Goal: Complete application form

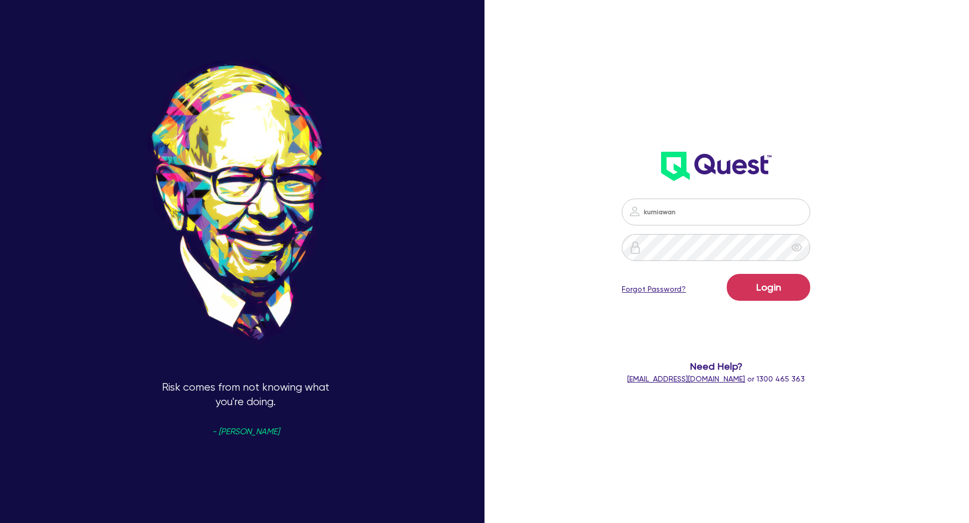
type input "[EMAIL_ADDRESS][DOMAIN_NAME]"
click at [764, 284] on button "Login" at bounding box center [767, 287] width 83 height 27
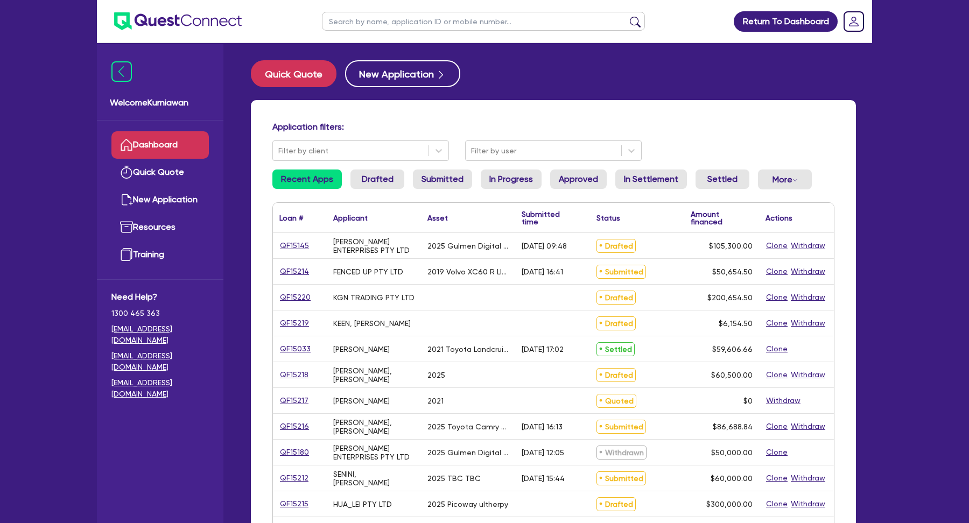
click at [407, 26] on input "text" at bounding box center [483, 21] width 323 height 19
type input "a"
type input "testing"
click at [626, 16] on button "submit" at bounding box center [634, 23] width 17 height 15
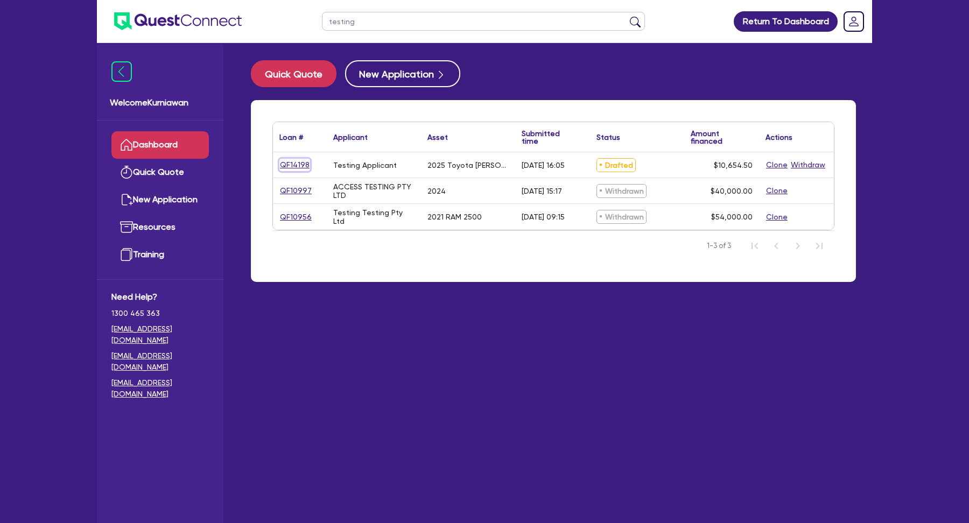
click at [299, 168] on link "QF14198" at bounding box center [294, 165] width 31 height 12
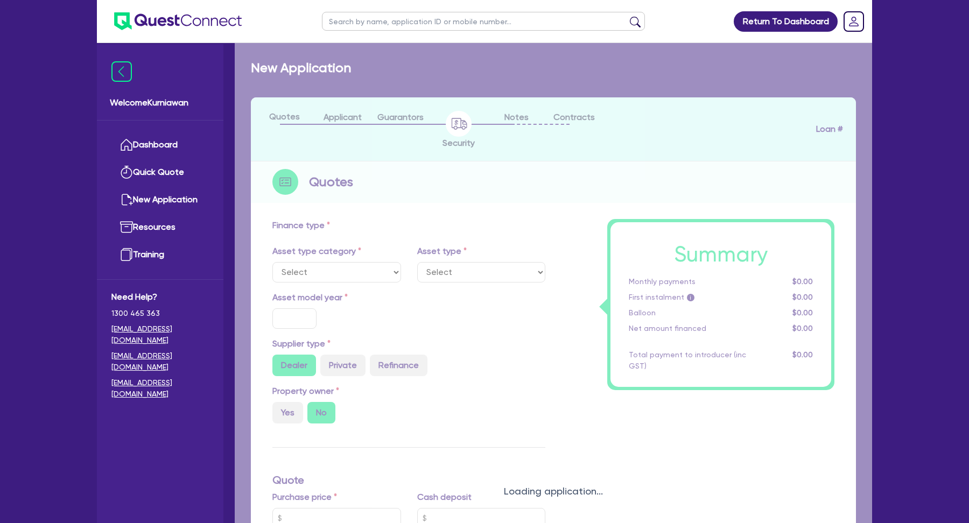
select select "CARS_AND_LIGHT_TRUCKS"
type input "2025"
type input "10,000"
type input "17"
select select "PASSENGER_VEHICLES"
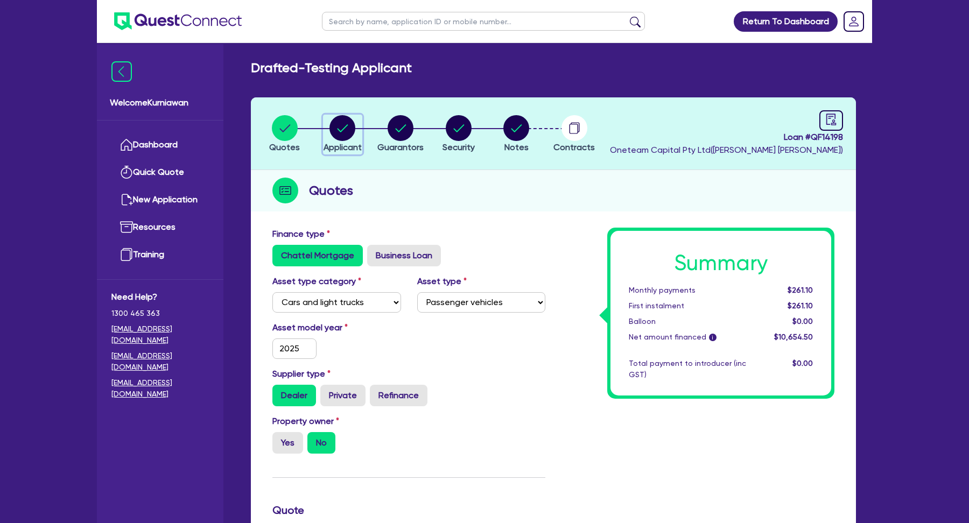
click at [349, 134] on circle "button" at bounding box center [342, 128] width 26 height 26
select select "SOLE_TRADER"
select select "AGRICULTURE"
select select "GROWERS"
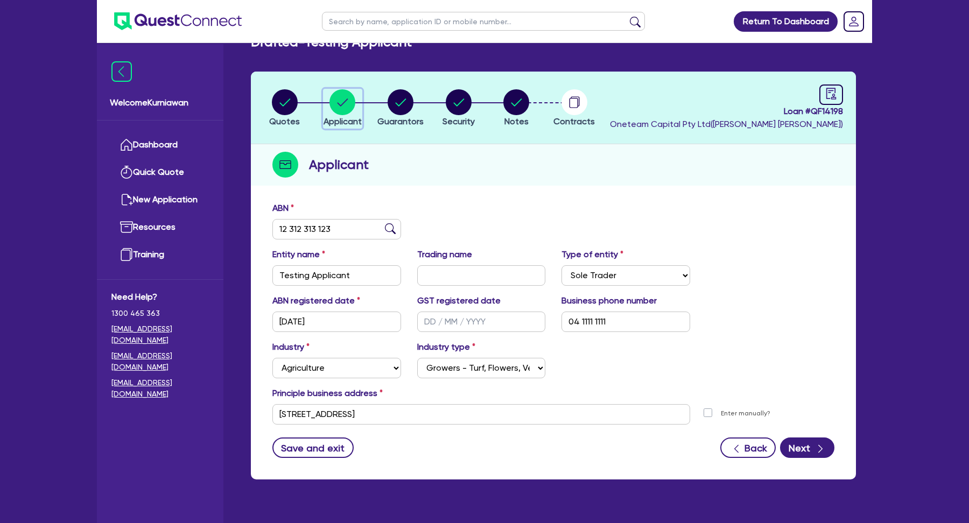
scroll to position [40, 0]
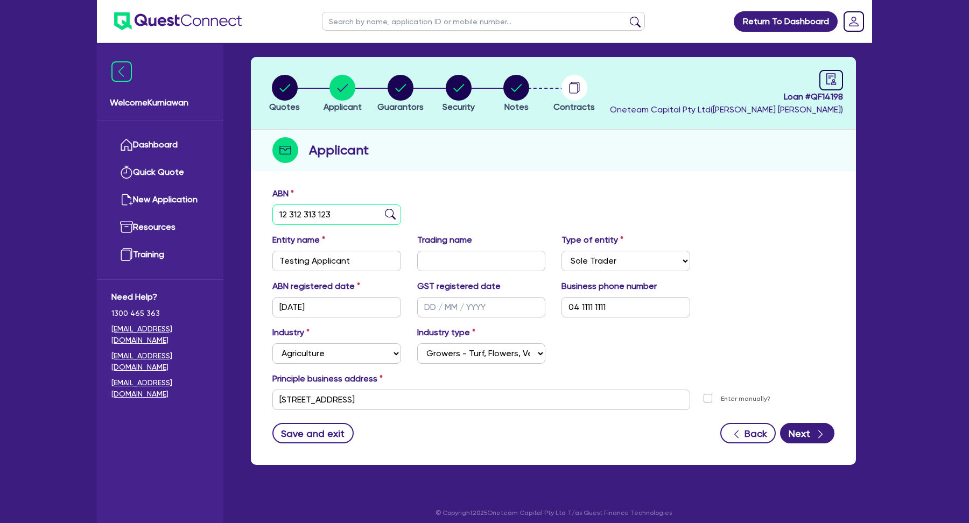
click at [343, 219] on input "12 312 313 123" at bounding box center [336, 214] width 129 height 20
click at [329, 209] on input "12 312 313 123" at bounding box center [336, 214] width 129 height 20
paste input "5 154 571 857"
type input "15 154 571 857"
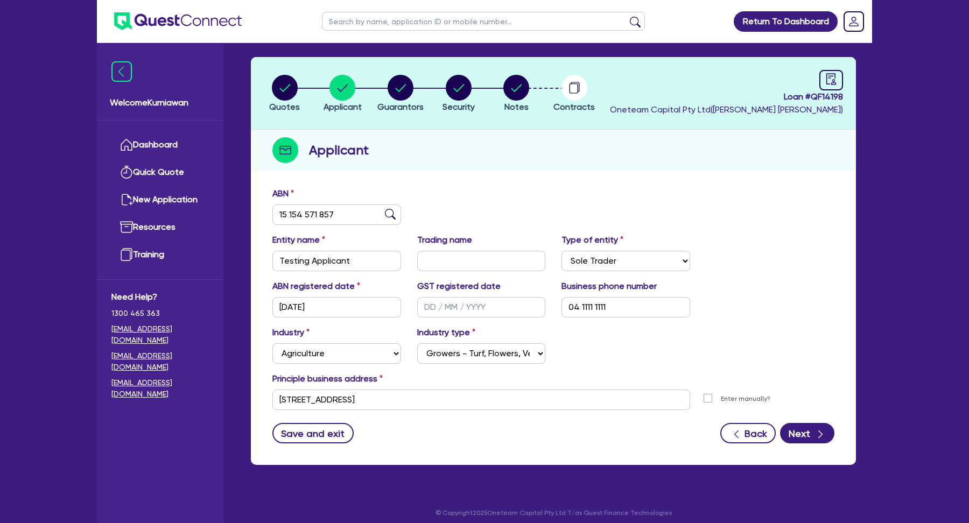
click at [520, 217] on div "ABN 15 154 571 857" at bounding box center [553, 210] width 578 height 46
type input "The Trustee for The [PERSON_NAME] Family Trust"
select select "TRUST"
type input "[DATE]"
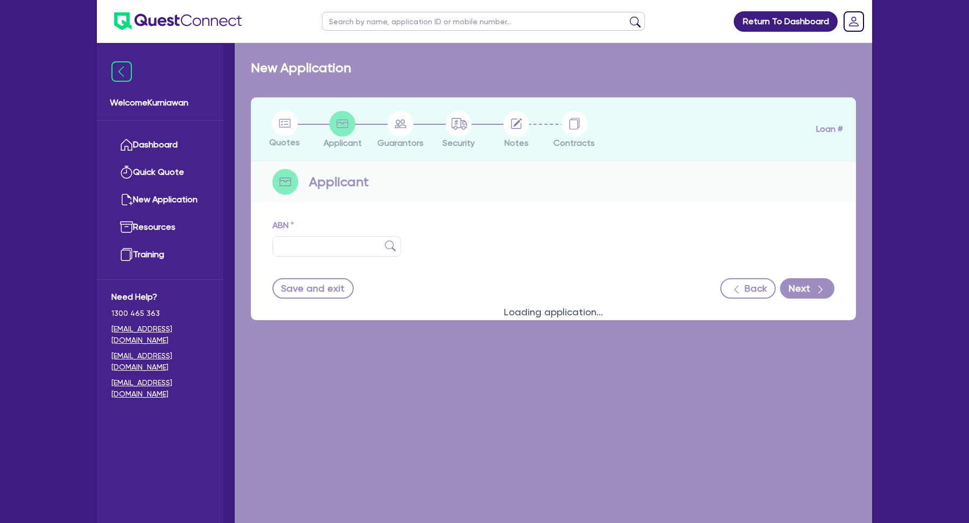
type input "15 154 571 857"
type input "The Trustee for The [PERSON_NAME] Family Trust"
select select "TRUST"
type input "[DATE]"
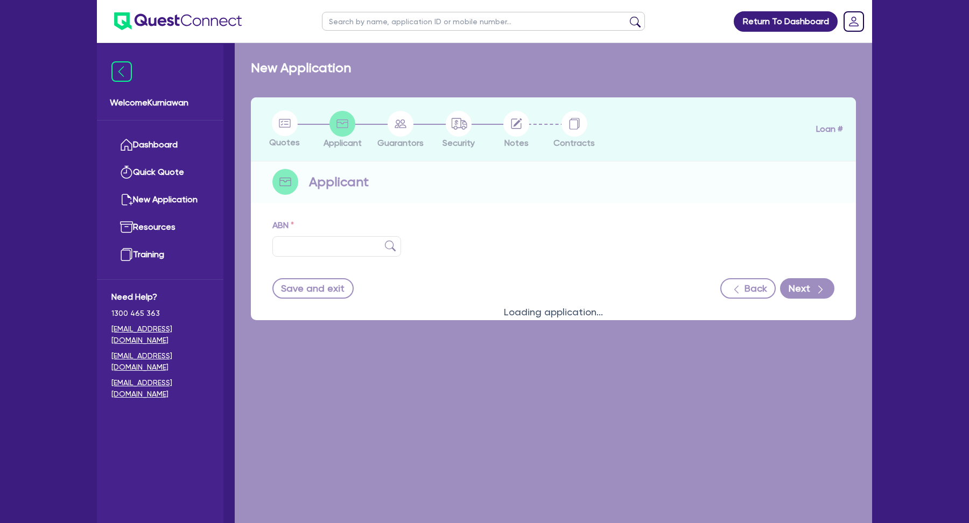
select select "BUILDING_CONSTRUCTION"
type input "[STREET_ADDRESS][PERSON_NAME]"
select select "TRADES_SERVICES_CONSUMERS"
select select "COMPANY"
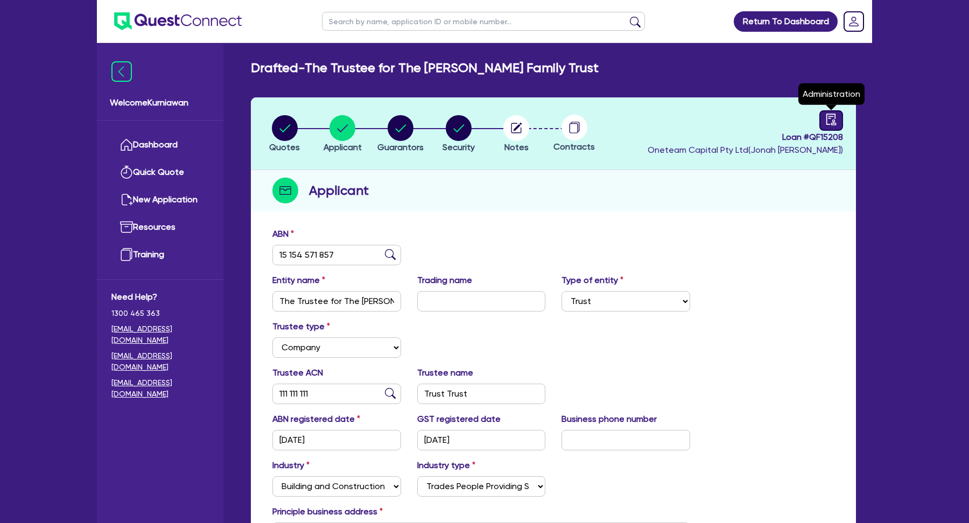
click at [827, 122] on icon "audit" at bounding box center [831, 120] width 12 height 12
select select "DRAFTED_NEW"
select select "Other"
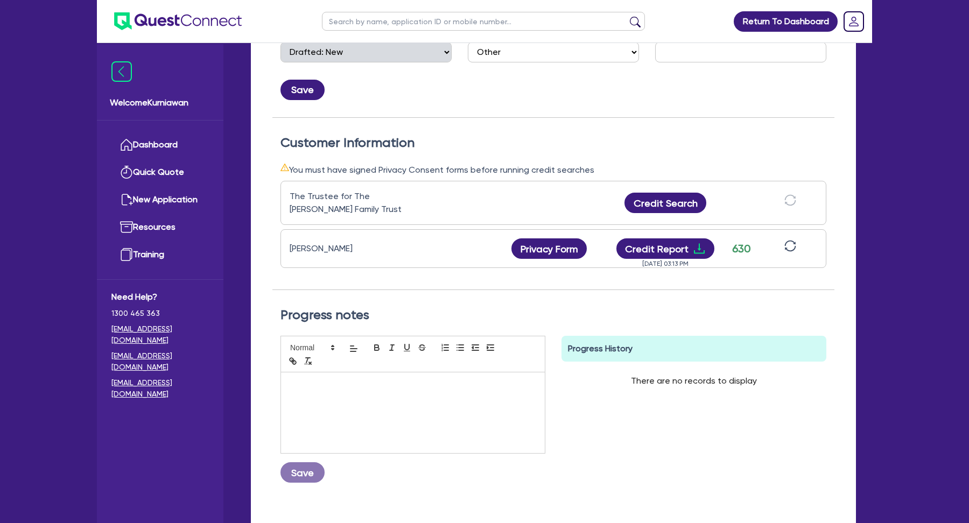
scroll to position [232, 0]
click at [549, 175] on div "You must have signed Privacy Consent forms before running credit searches" at bounding box center [553, 168] width 546 height 13
click at [533, 181] on div "The Trustee for The [PERSON_NAME] Family Trust Credit Search" at bounding box center [553, 202] width 546 height 44
click at [626, 306] on div "Progress notes Save Progress History There are no records to display Delete Int…" at bounding box center [553, 398] width 562 height 218
click at [657, 209] on button "Credit Search" at bounding box center [665, 202] width 82 height 20
